Goal: Transaction & Acquisition: Subscribe to service/newsletter

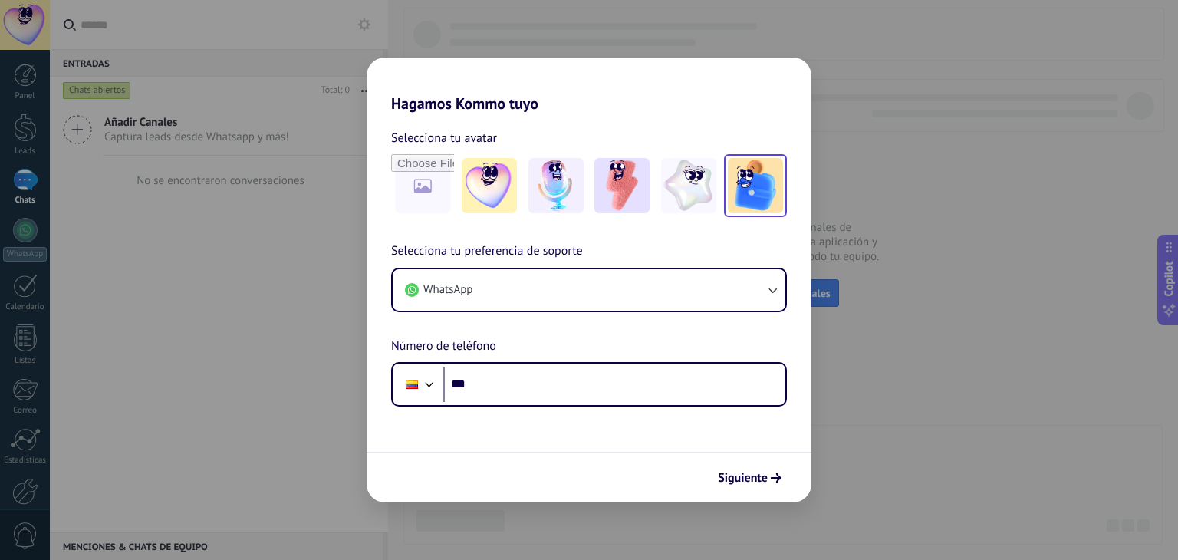
click at [755, 197] on img at bounding box center [755, 185] width 55 height 55
click at [434, 186] on input "file" at bounding box center [423, 186] width 60 height 60
click at [495, 182] on img at bounding box center [489, 185] width 55 height 55
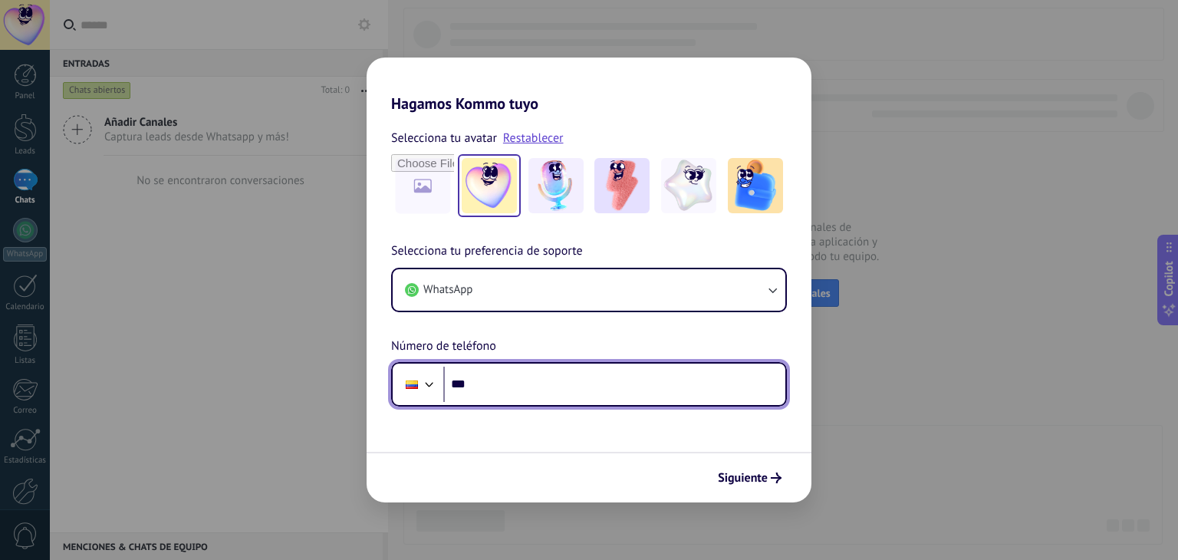
click at [648, 397] on input "***" at bounding box center [614, 384] width 342 height 35
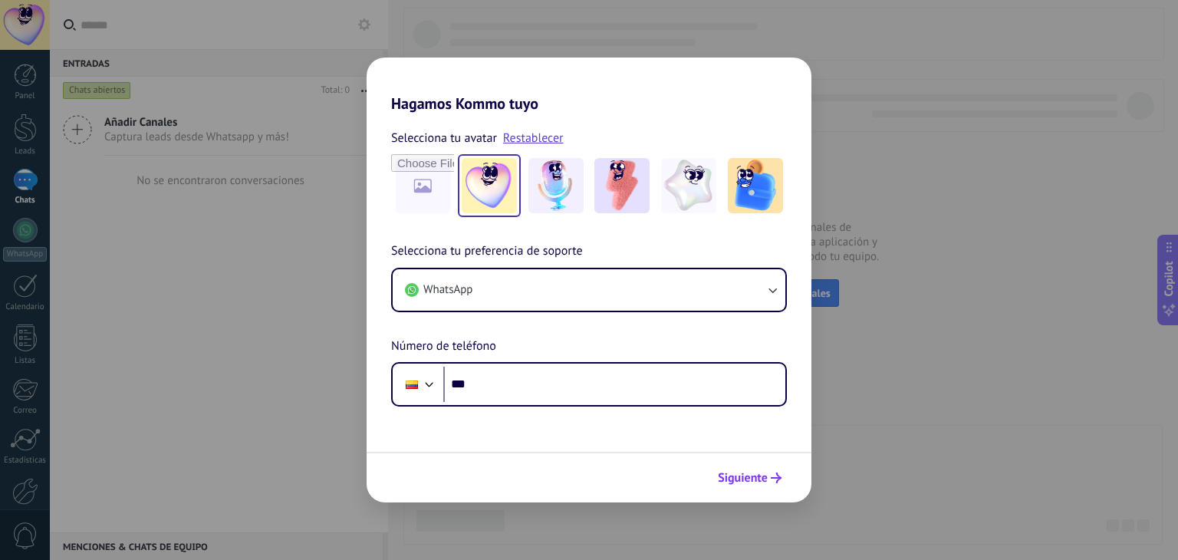
click at [728, 472] on span "Siguiente" at bounding box center [743, 477] width 50 height 11
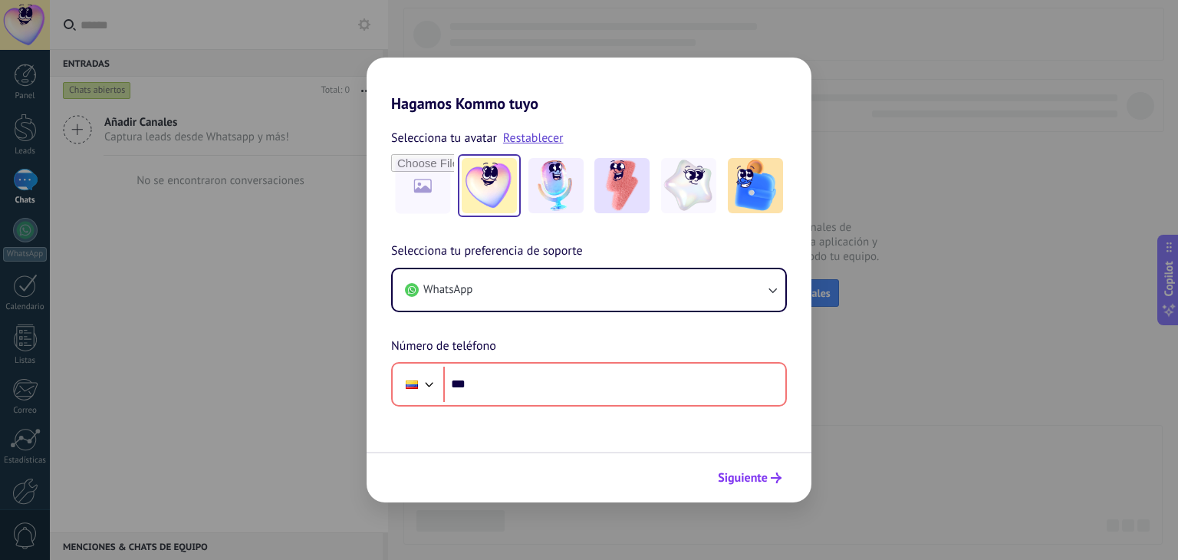
click at [728, 472] on span "Siguiente" at bounding box center [743, 477] width 50 height 11
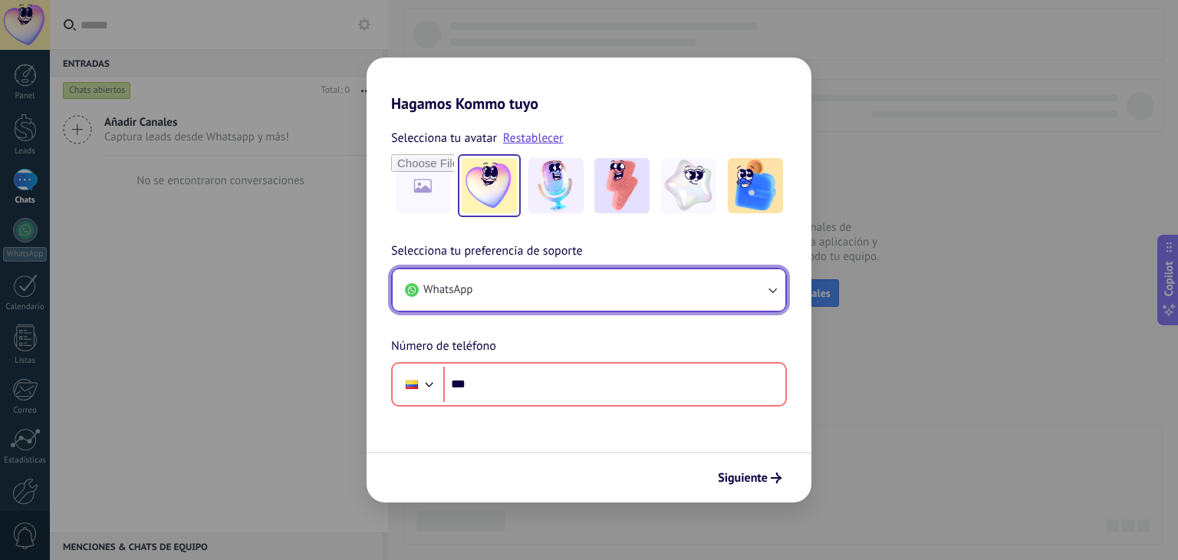
click at [775, 295] on icon "button" at bounding box center [772, 289] width 15 height 15
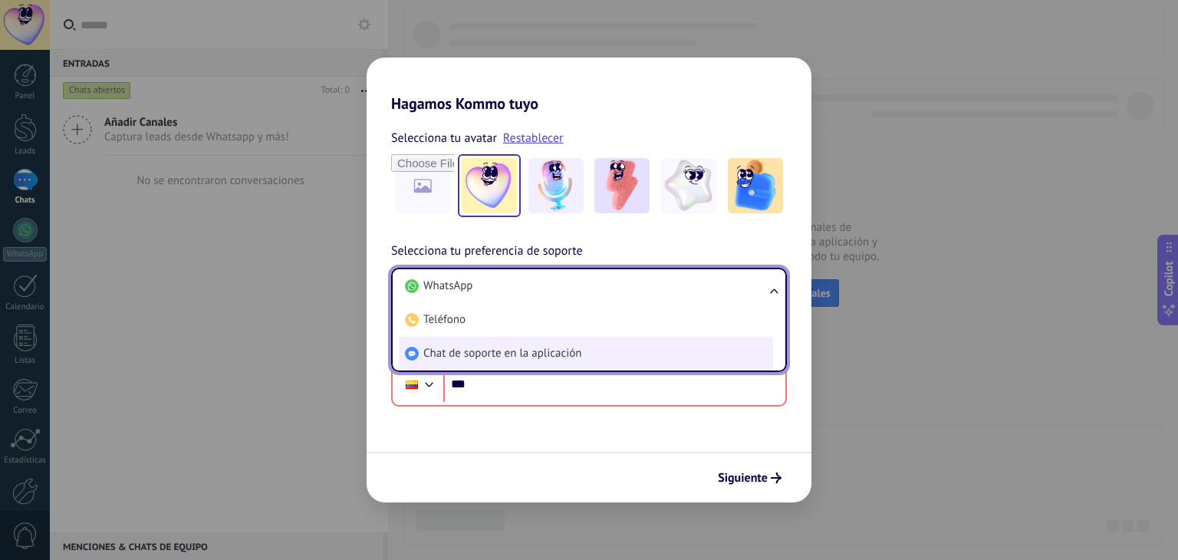
click at [594, 357] on li "Chat de soporte en la aplicación" at bounding box center [586, 354] width 374 height 34
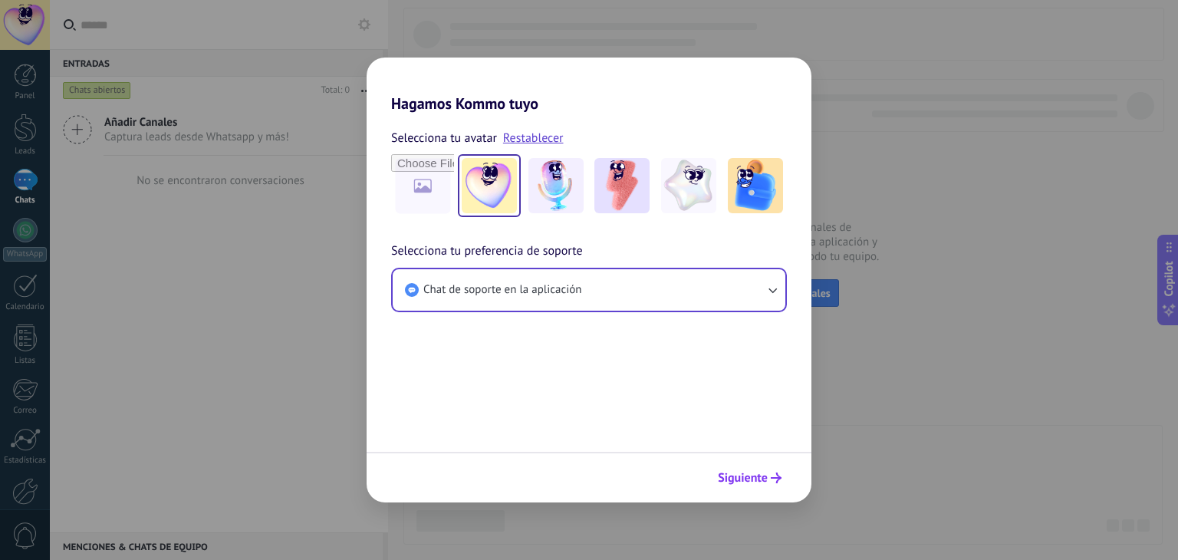
click at [761, 472] on span "Siguiente" at bounding box center [743, 477] width 50 height 11
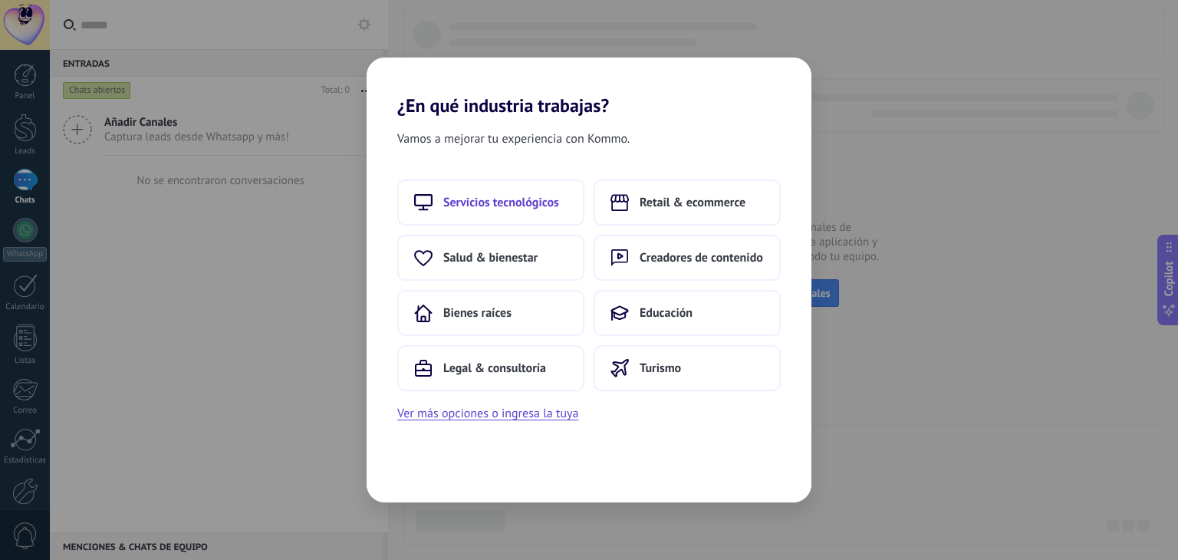
click at [528, 207] on span "Servicios tecnológicos" at bounding box center [501, 202] width 116 height 15
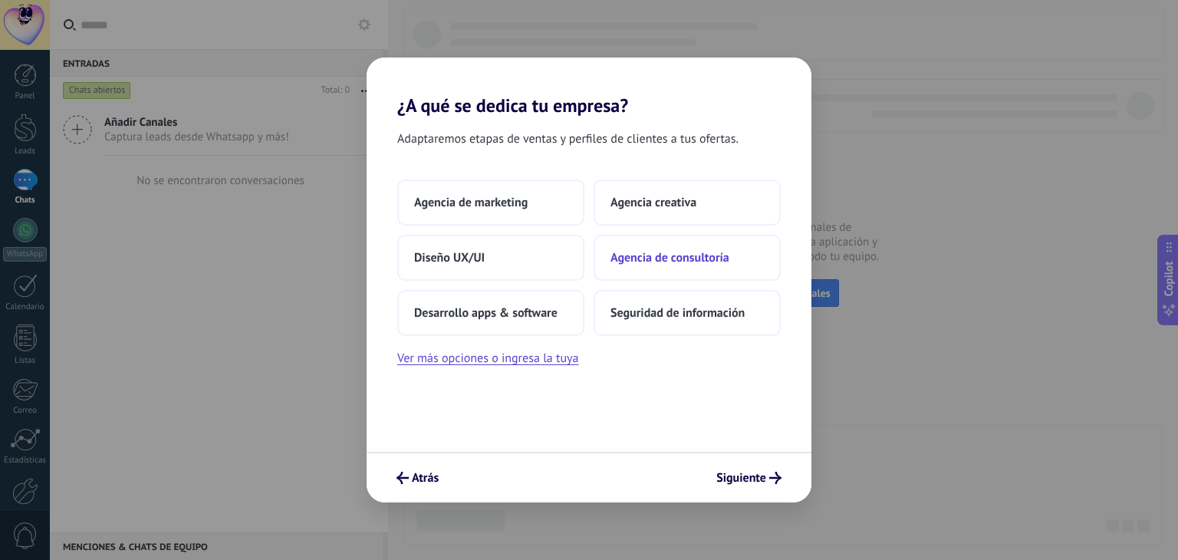
click at [663, 272] on button "Agencia de consultoría" at bounding box center [687, 258] width 187 height 46
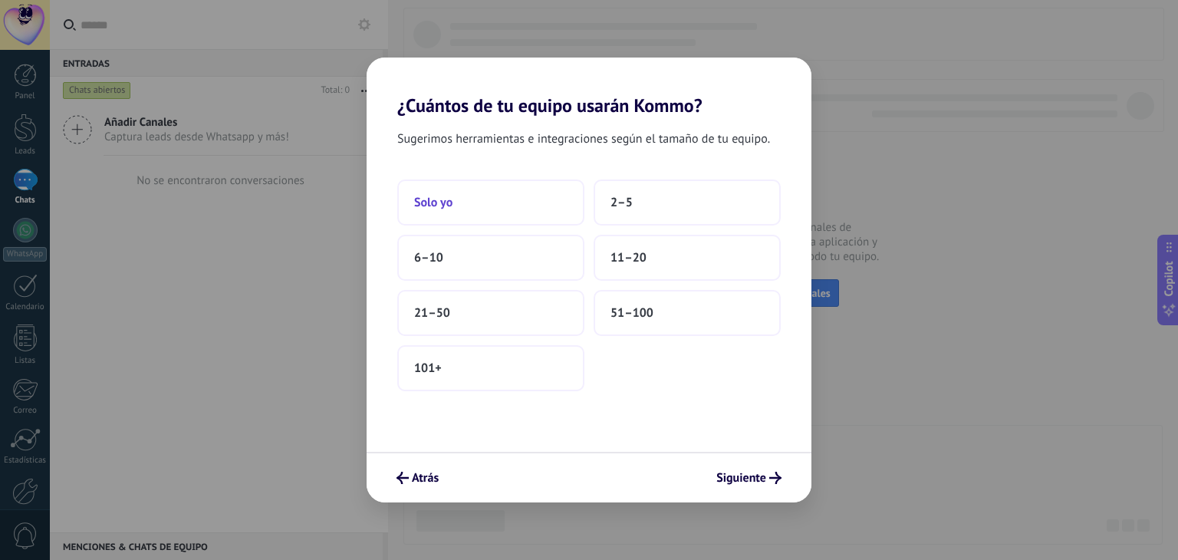
click at [483, 183] on button "Solo yo" at bounding box center [490, 202] width 187 height 46
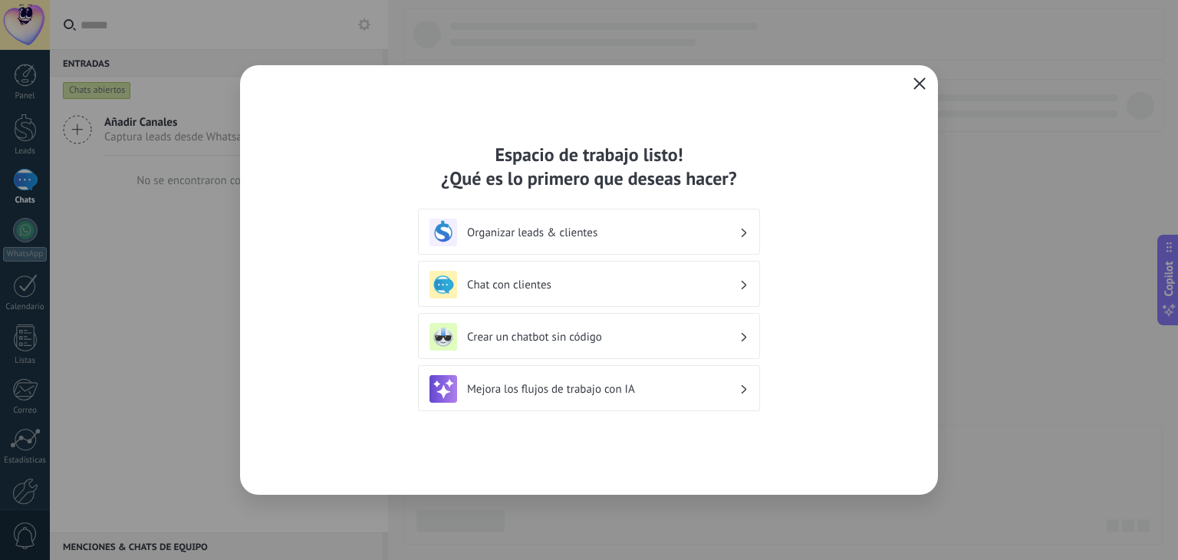
click at [920, 73] on div "Espacio de trabajo listo! ¿Qué es lo primero que deseas hacer? Organizar leads …" at bounding box center [589, 280] width 698 height 430
click at [923, 81] on icon "button" at bounding box center [920, 83] width 12 height 12
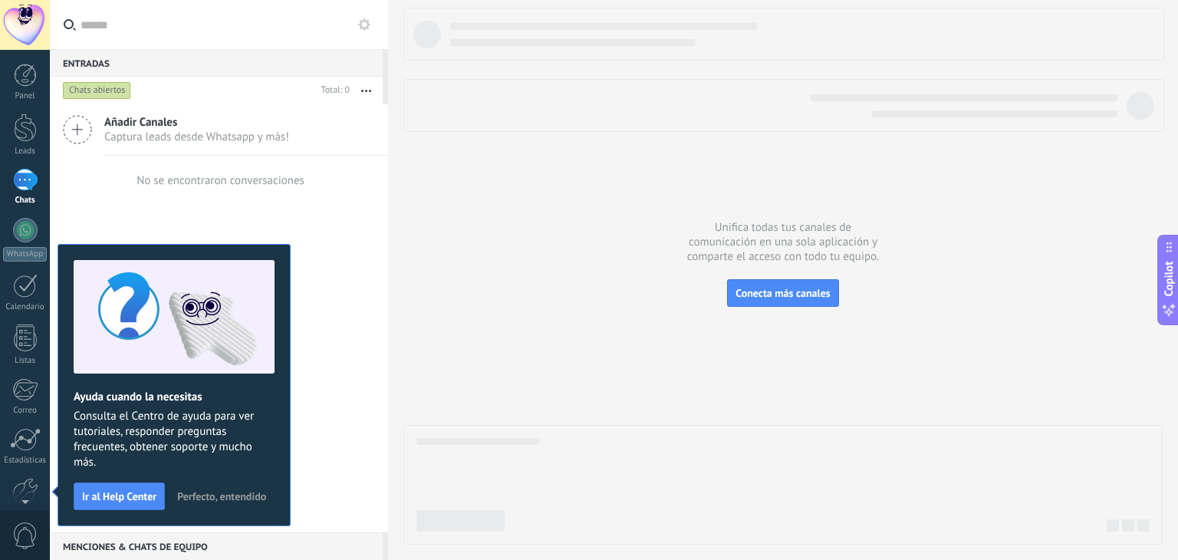
click at [246, 469] on div "Ayuda cuando la necesitas Consulta el Centro de ayuda para ver tutoriales, resp…" at bounding box center [174, 385] width 233 height 282
click at [241, 491] on span "Perfecto, entendido" at bounding box center [221, 496] width 89 height 11
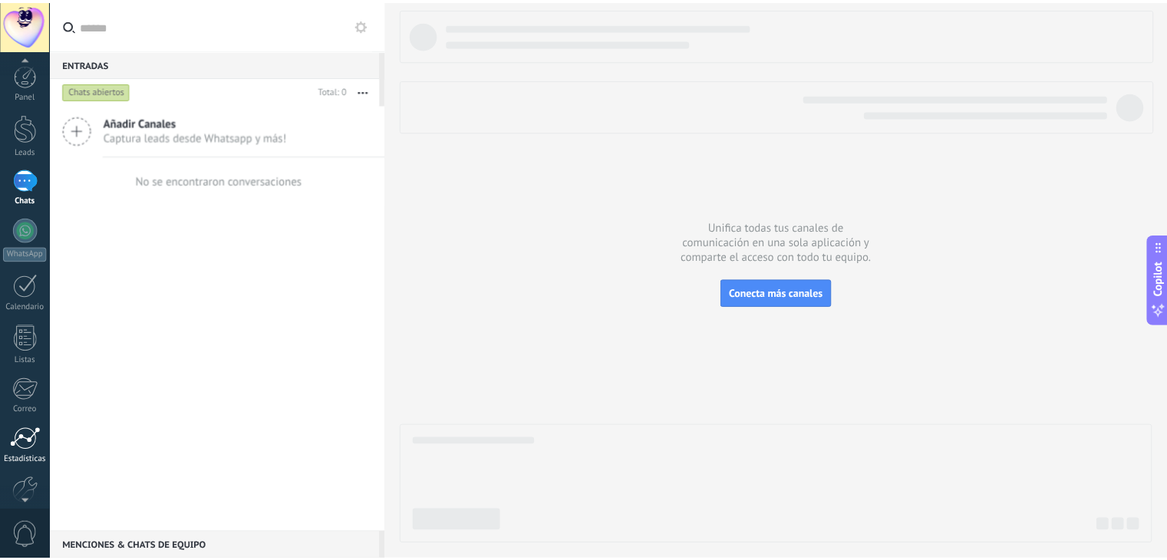
scroll to position [77, 0]
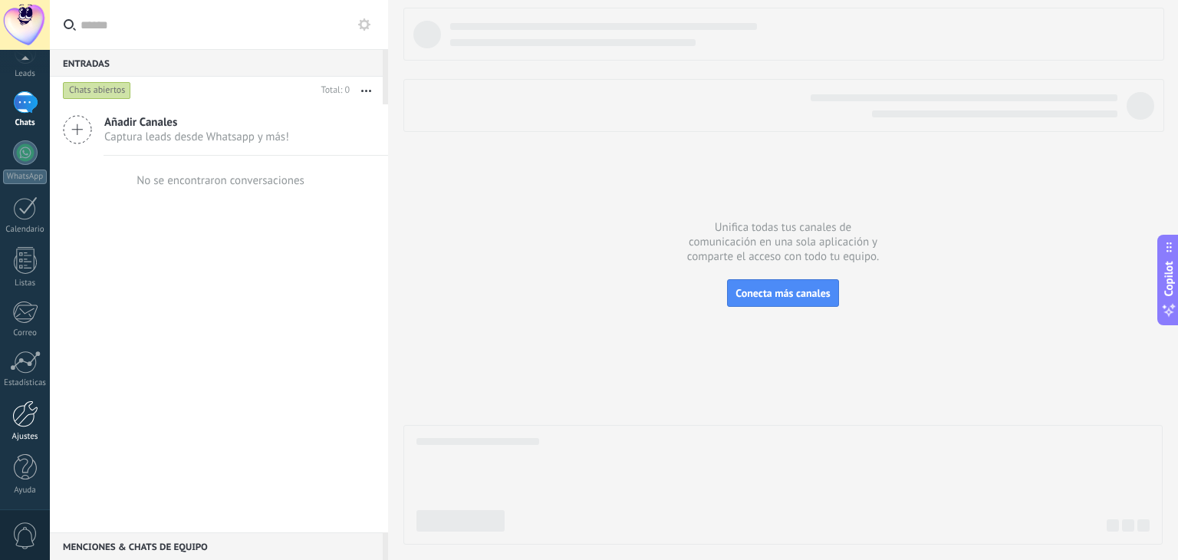
click at [21, 412] on div at bounding box center [25, 413] width 26 height 27
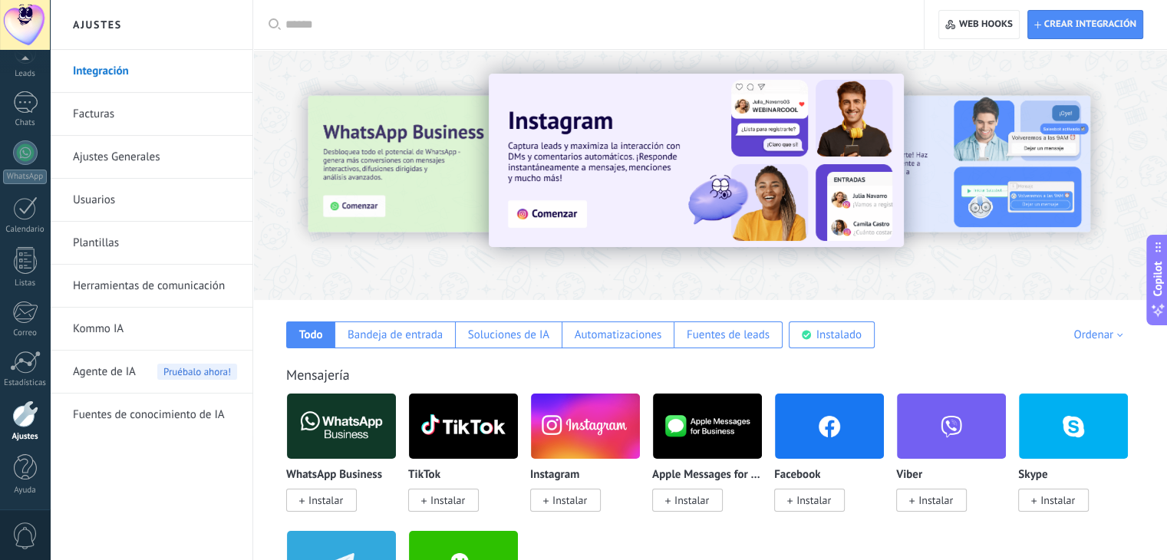
click at [107, 117] on link "Facturas" at bounding box center [155, 114] width 164 height 43
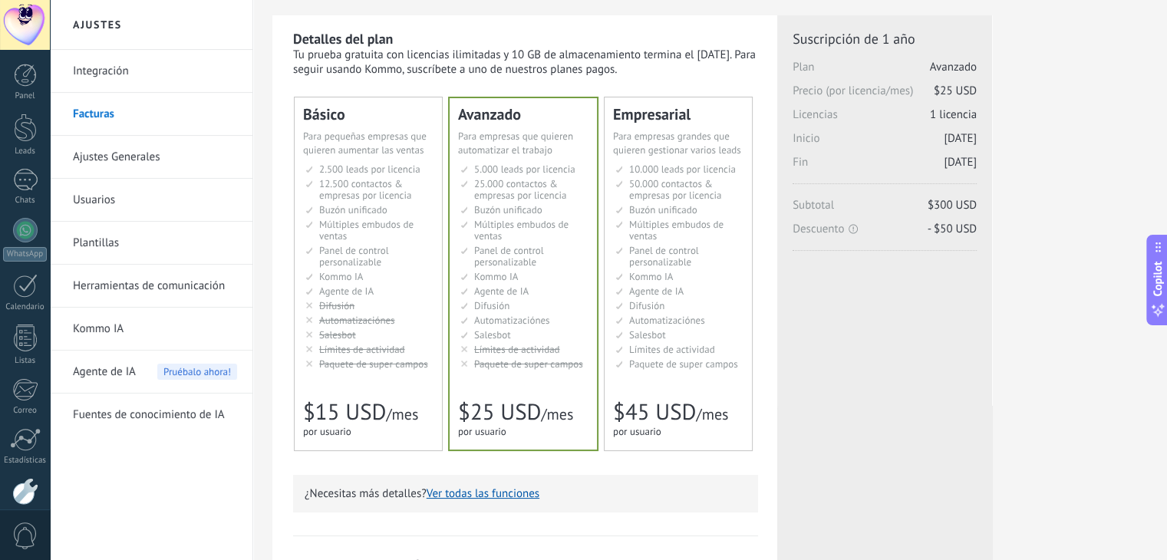
click at [392, 276] on li "Kommo AI Kommo AI Kommo IA Kommo AI Kommo IA Kommo AI Kommo AI" at bounding box center [369, 277] width 128 height 12
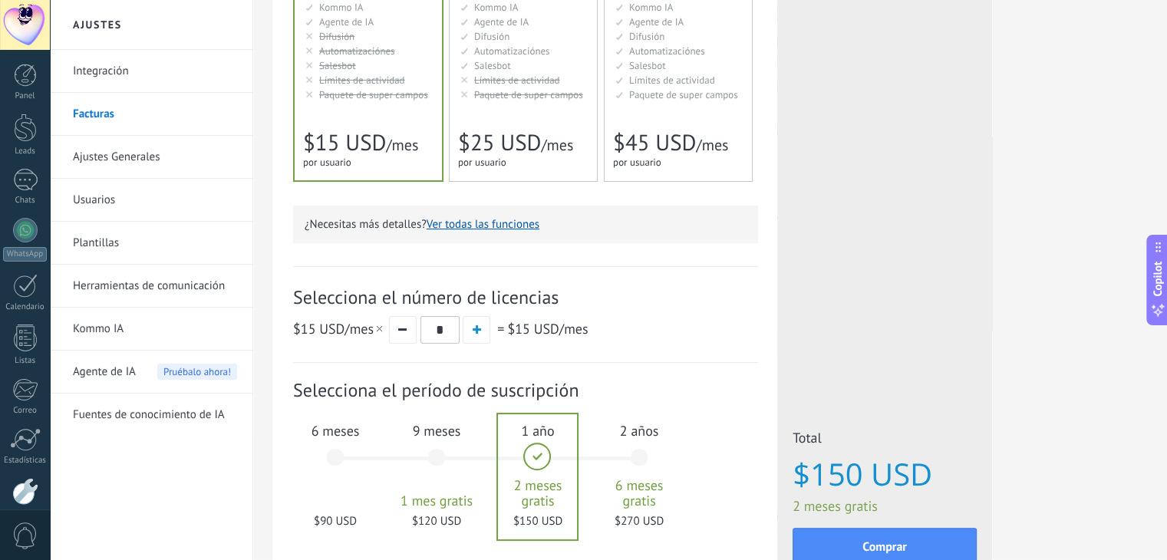
scroll to position [408, 0]
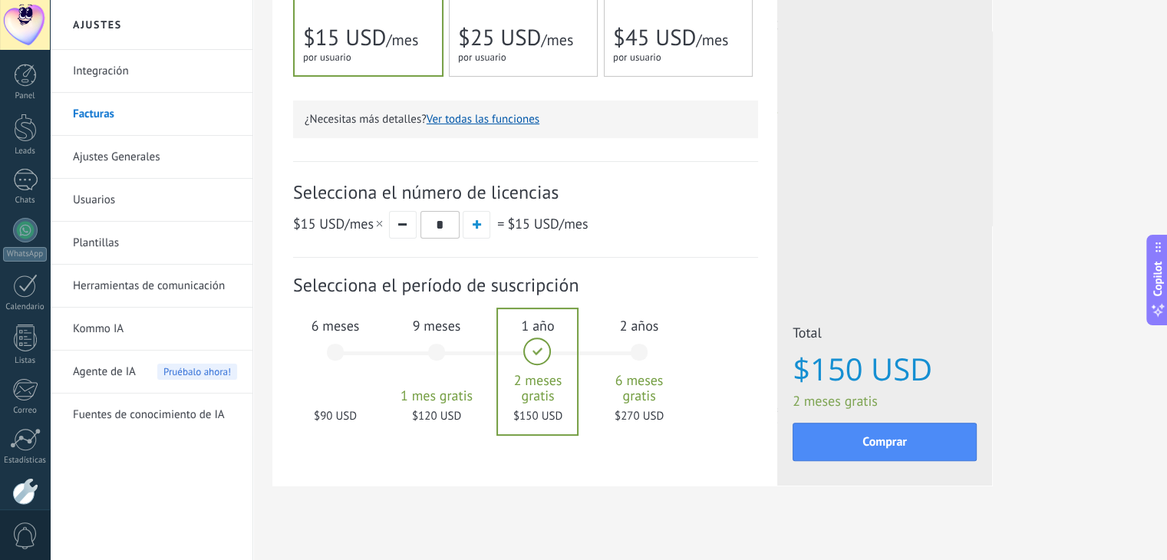
click at [334, 351] on div "6 meses $90 USD" at bounding box center [335, 359] width 83 height 108
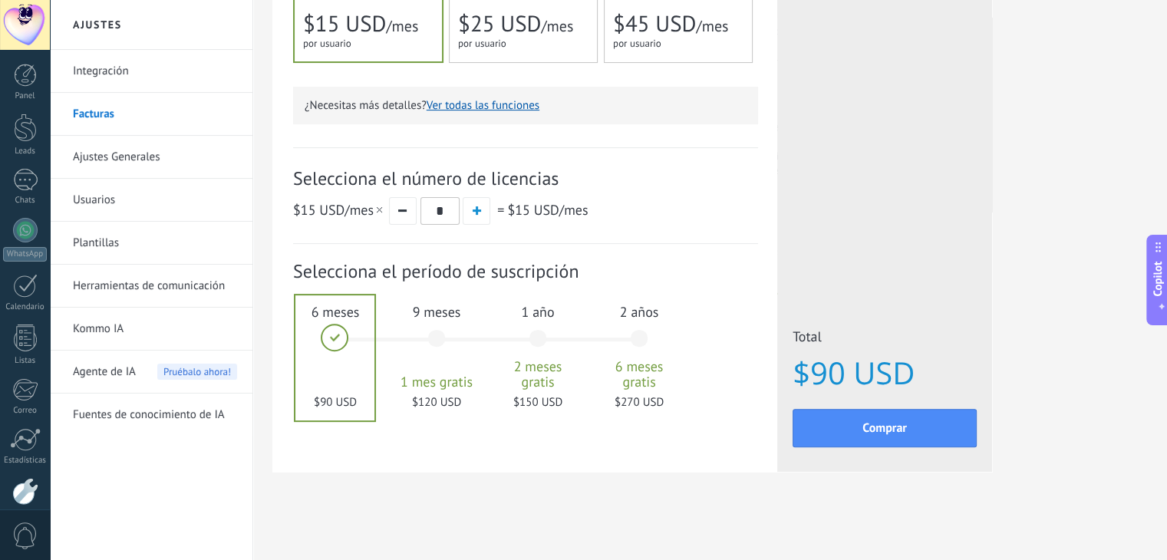
scroll to position [0, 0]
